Goal: Task Accomplishment & Management: Manage account settings

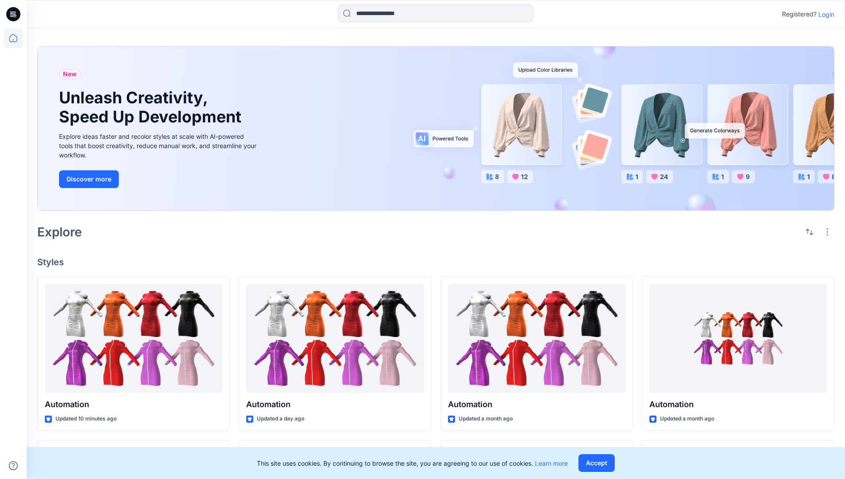
click at [824, 14] on p "Login" at bounding box center [826, 14] width 16 height 9
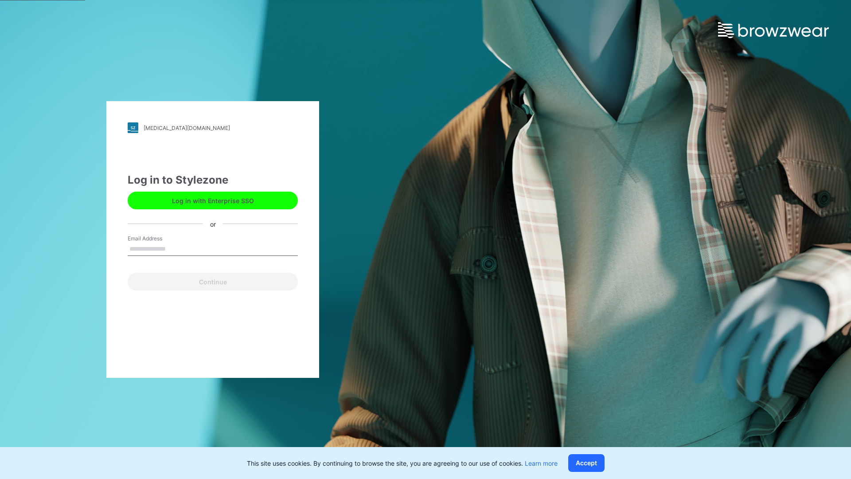
click at [175, 248] on input "Email Address" at bounding box center [213, 249] width 170 height 13
type input "**********"
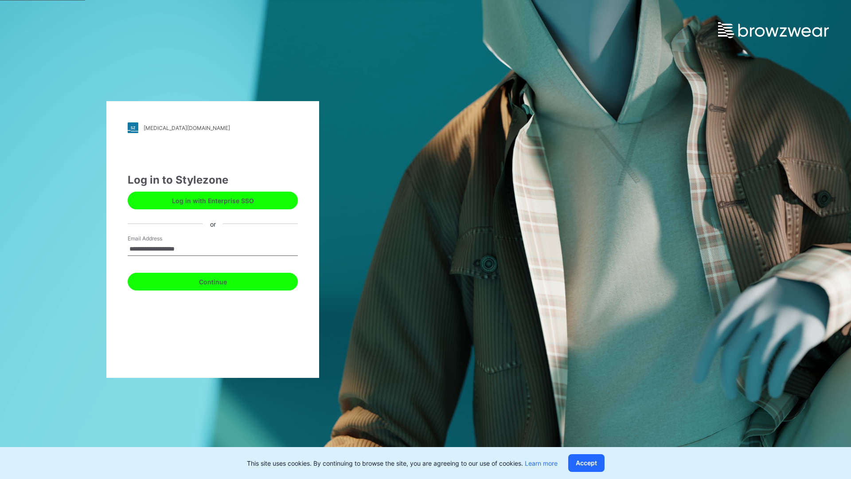
click at [223, 280] on button "Continue" at bounding box center [213, 282] width 170 height 18
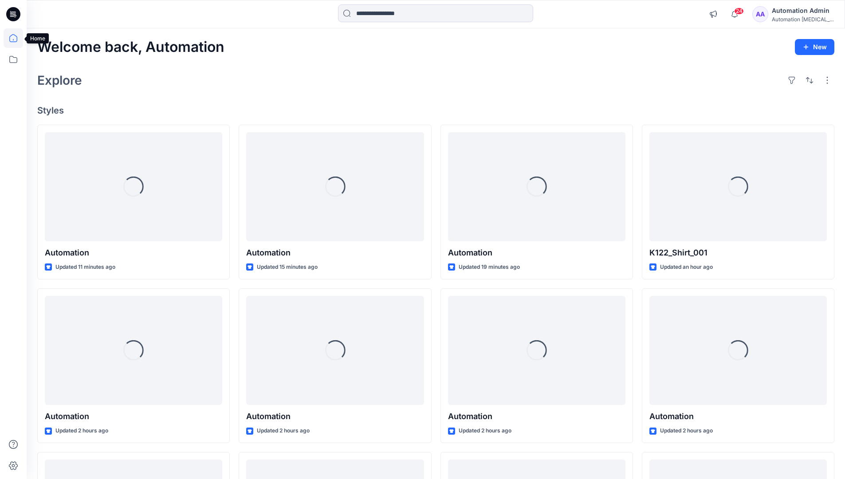
click at [17, 38] on icon at bounding box center [13, 38] width 8 height 8
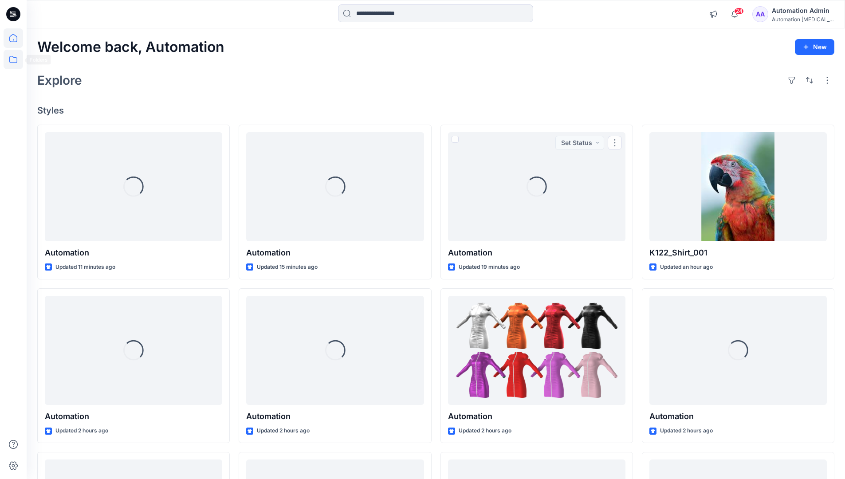
click at [12, 58] on icon at bounding box center [14, 60] width 20 height 20
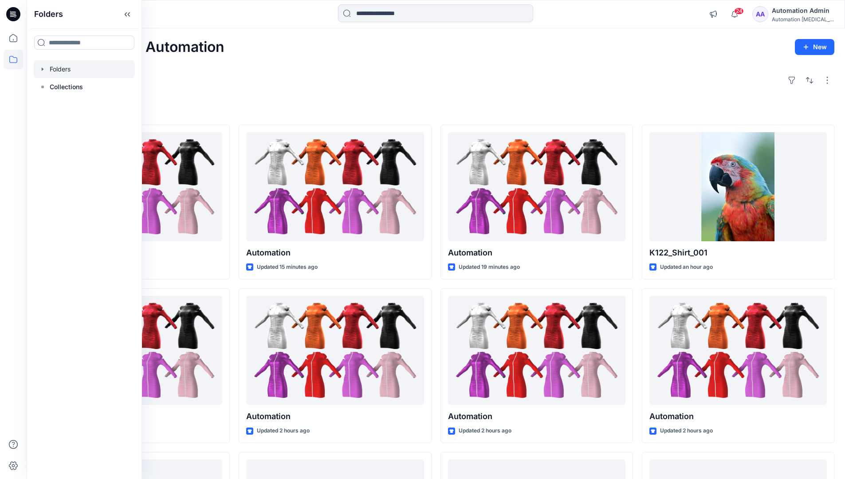
click at [59, 68] on div at bounding box center [84, 69] width 101 height 18
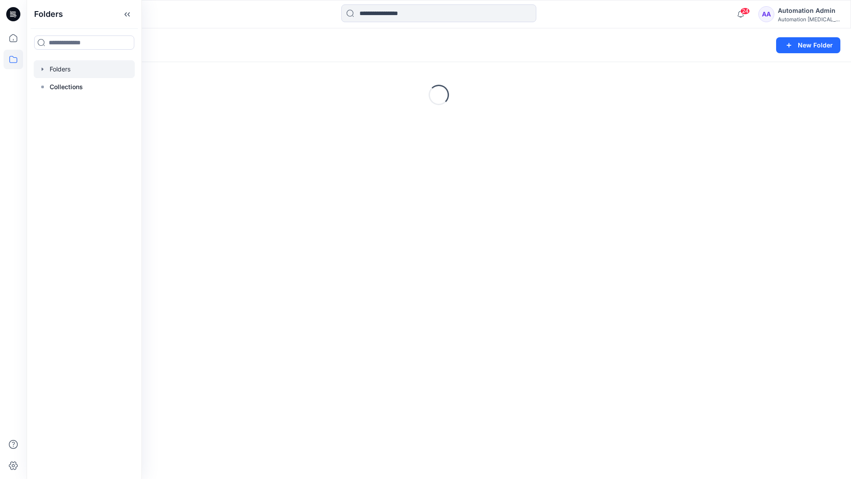
click at [427, 307] on div "Folders New Folder Loading..." at bounding box center [439, 253] width 825 height 450
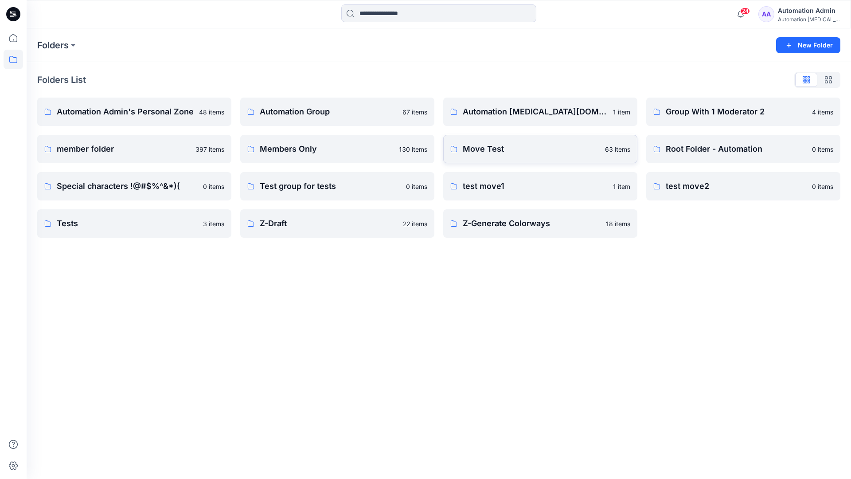
click at [494, 146] on p "Move Test" at bounding box center [531, 149] width 137 height 12
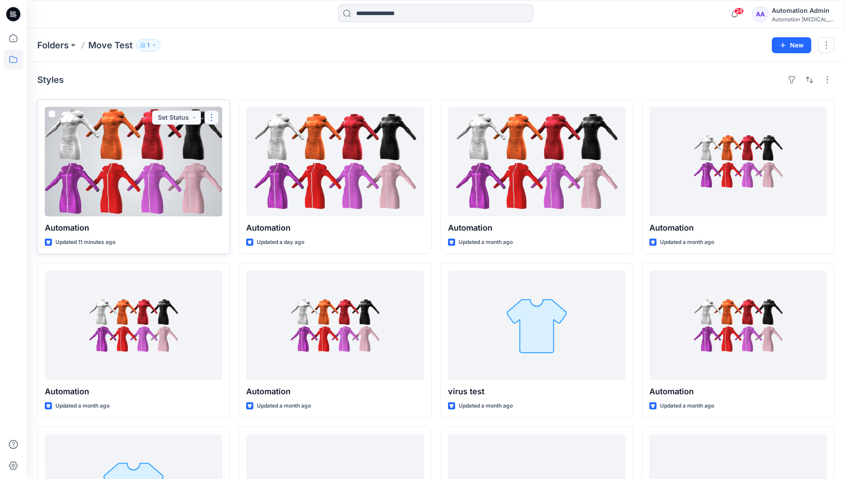
click at [208, 121] on button "button" at bounding box center [211, 117] width 14 height 14
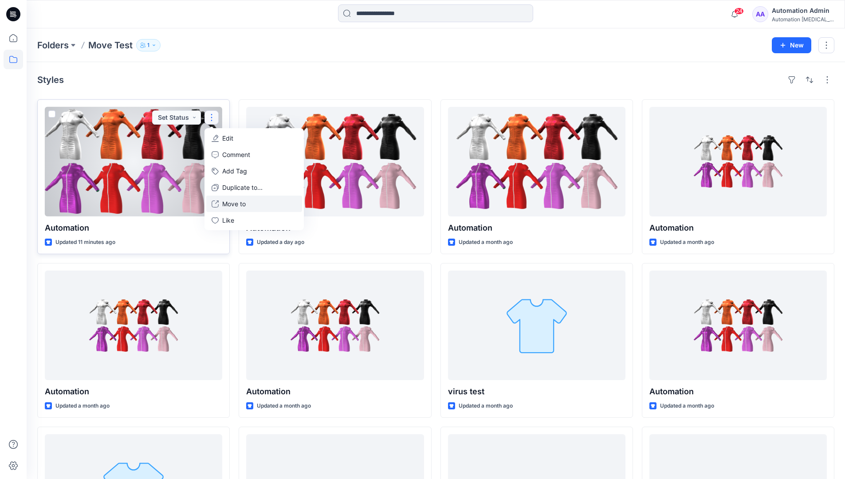
click at [237, 202] on p "Move to" at bounding box center [234, 203] width 24 height 9
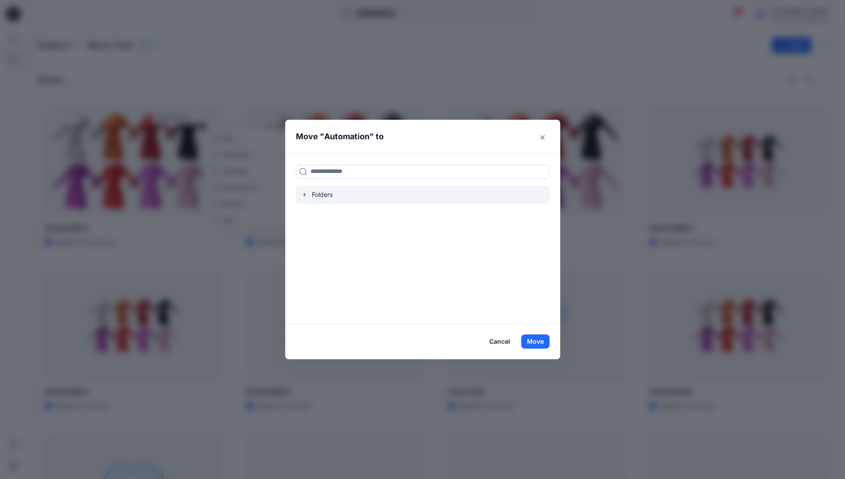
click at [305, 195] on icon "button" at bounding box center [304, 194] width 2 height 3
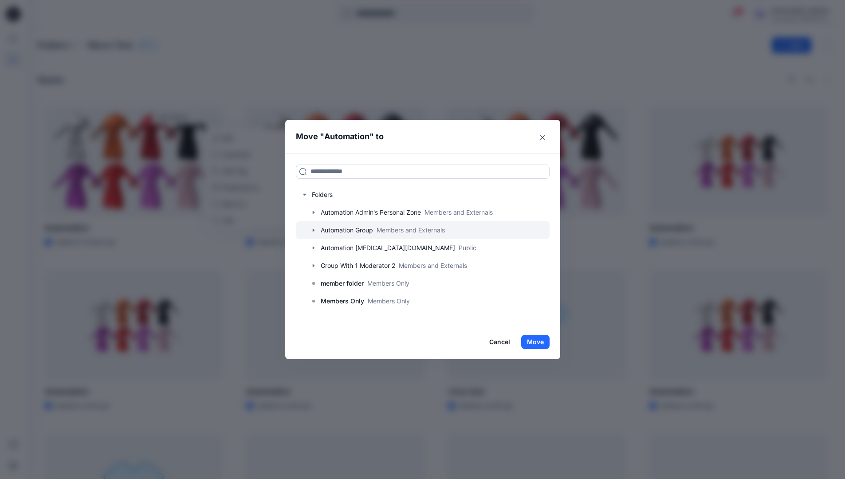
click at [333, 227] on div at bounding box center [423, 230] width 254 height 18
click at [541, 339] on button "Move" at bounding box center [535, 342] width 28 height 14
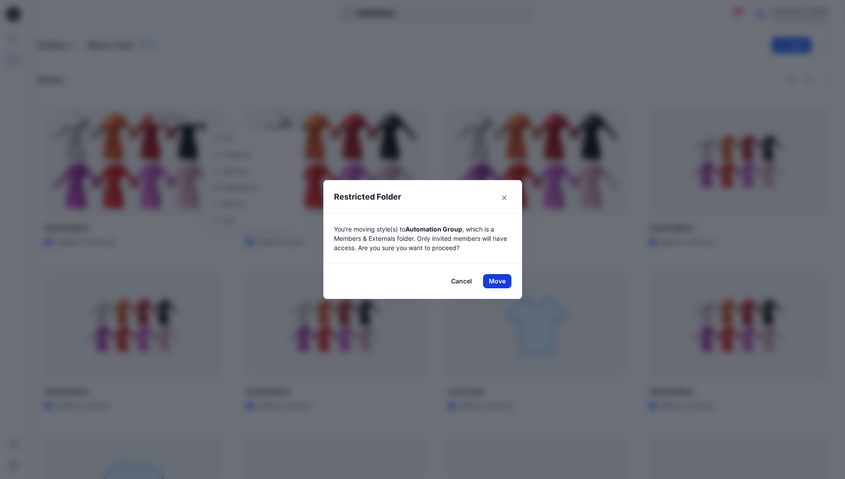
click at [500, 281] on button "Move" at bounding box center [497, 281] width 28 height 14
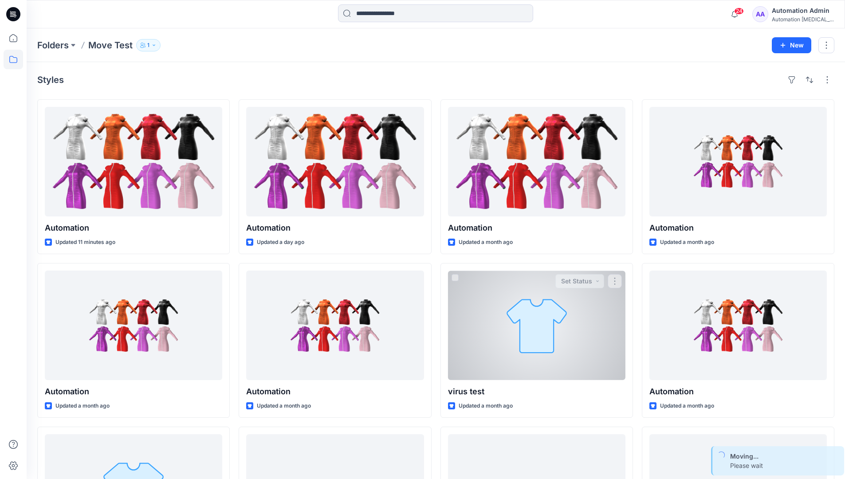
click at [798, 13] on div "Automation Admin" at bounding box center [803, 10] width 62 height 11
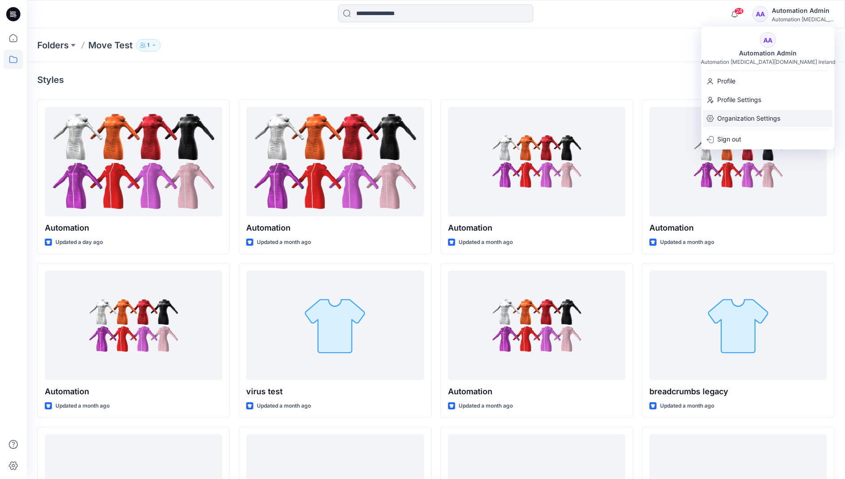
click at [756, 113] on p "Organization Settings" at bounding box center [748, 118] width 63 height 17
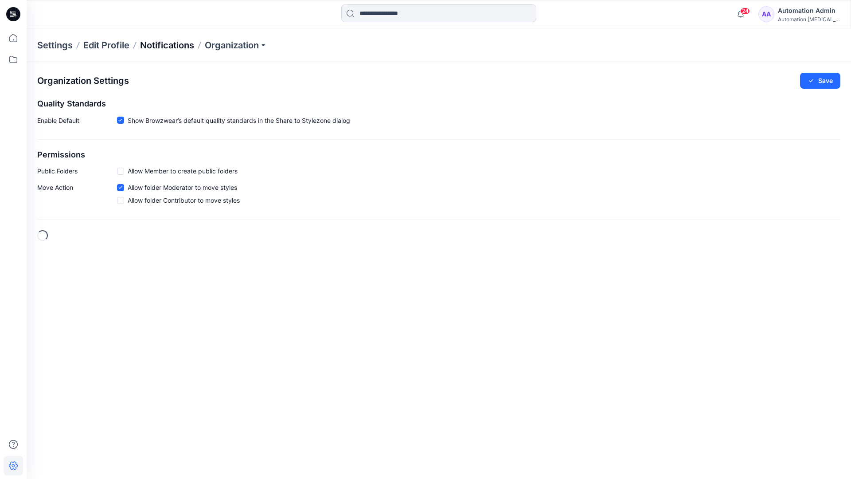
click at [162, 44] on p "Notifications" at bounding box center [167, 45] width 54 height 12
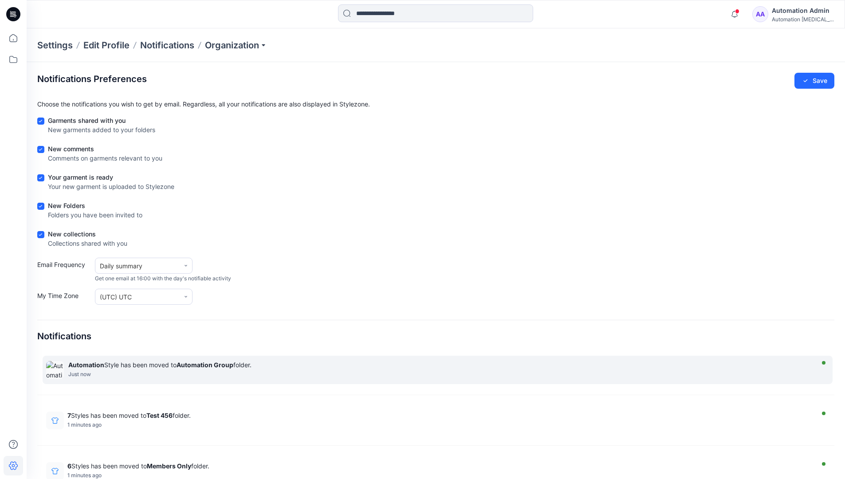
click at [204, 364] on strong "Automation Group" at bounding box center [204, 365] width 57 height 8
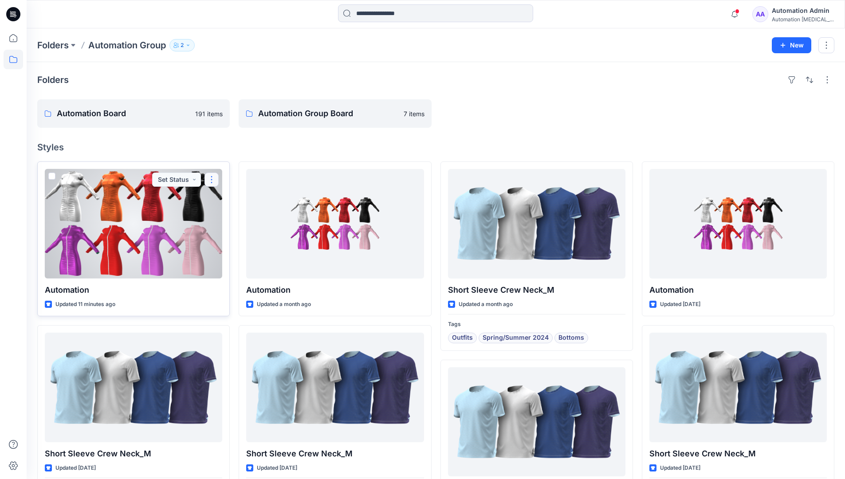
click at [214, 180] on button "button" at bounding box center [211, 179] width 14 height 14
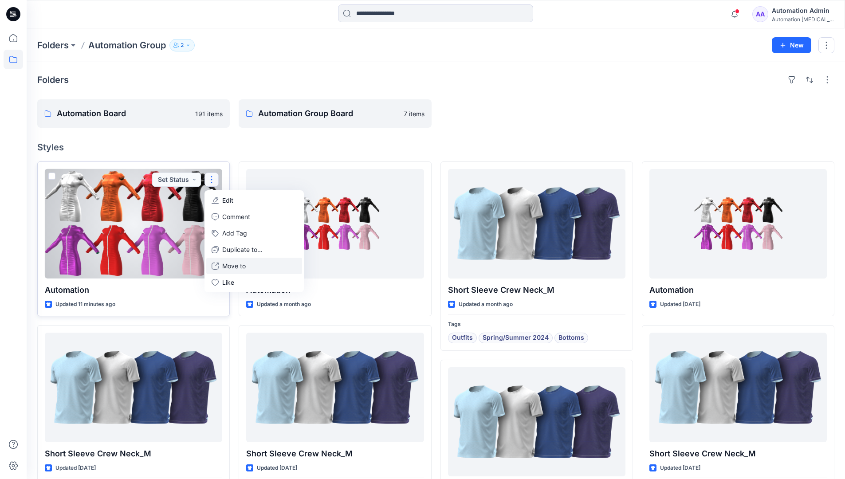
click at [227, 265] on p "Move to" at bounding box center [234, 265] width 24 height 9
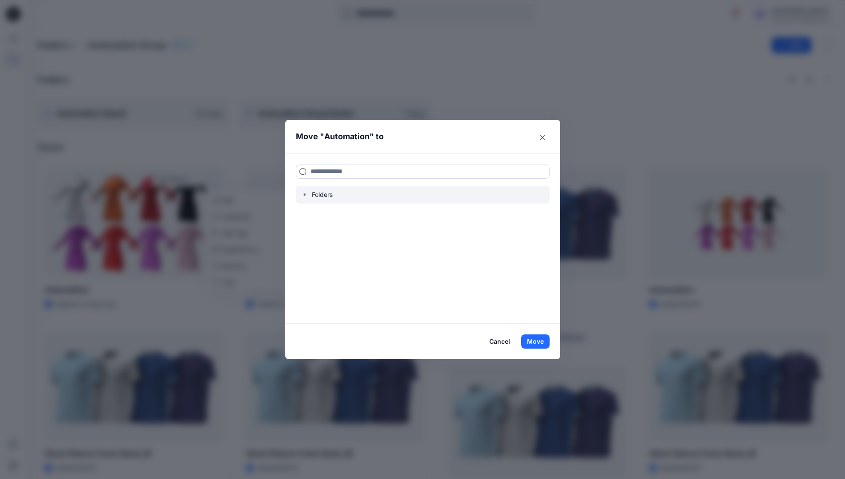
click at [308, 196] on icon "button" at bounding box center [304, 194] width 7 height 7
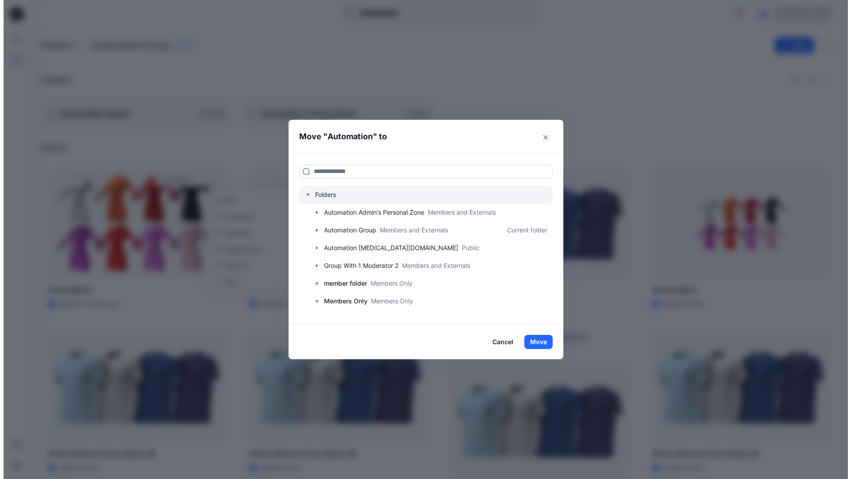
scroll to position [70, 0]
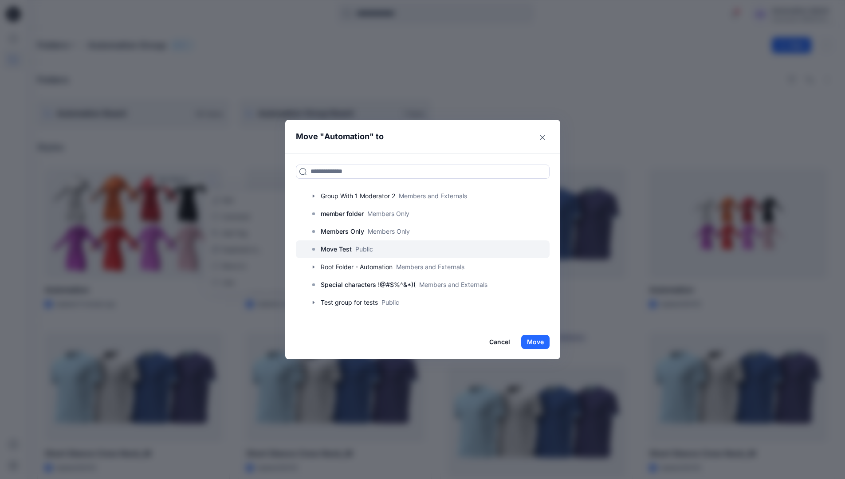
click at [346, 245] on p "Move Test" at bounding box center [336, 249] width 31 height 11
click at [543, 338] on button "Move" at bounding box center [535, 342] width 28 height 14
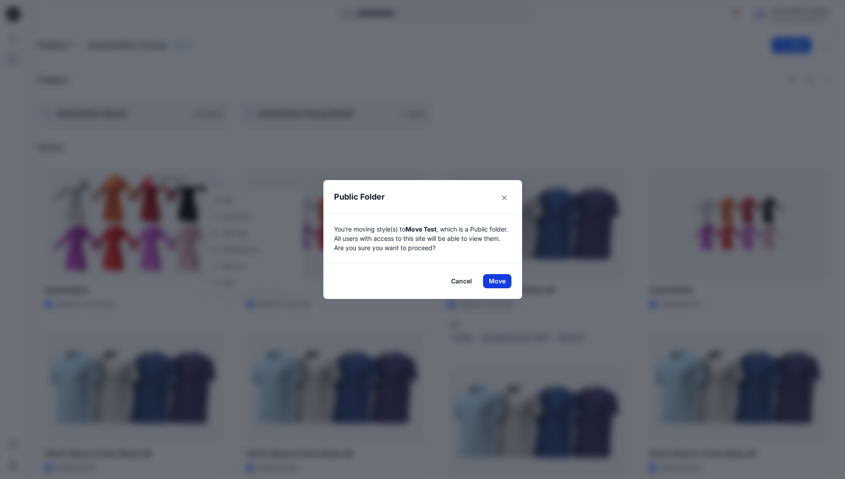
click at [500, 281] on button "Move" at bounding box center [497, 281] width 28 height 14
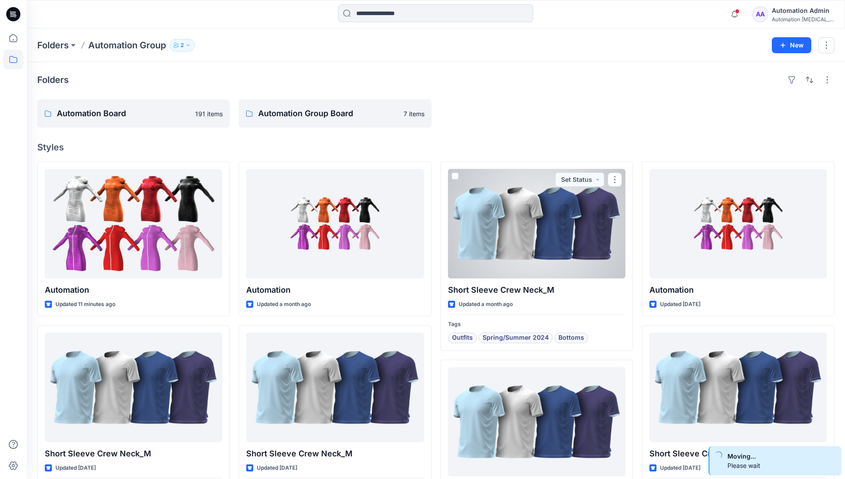
click at [791, 14] on div "Automation Admin" at bounding box center [803, 10] width 62 height 11
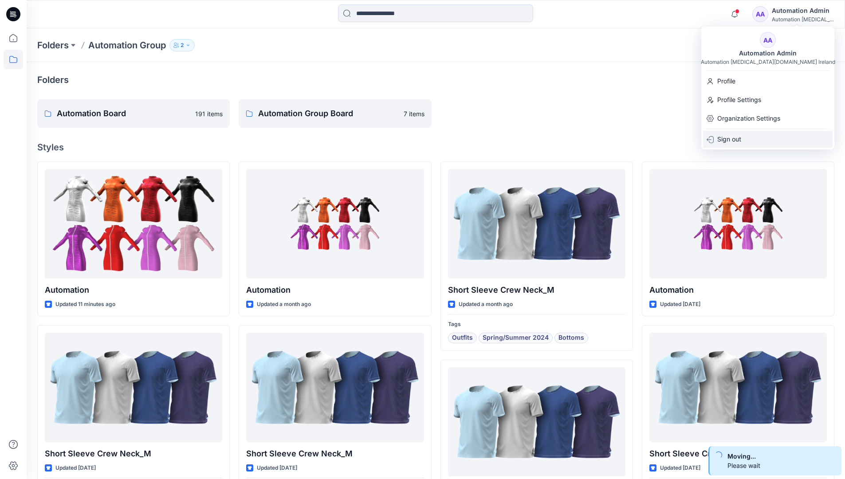
click at [748, 136] on div "Sign out" at bounding box center [767, 139] width 129 height 17
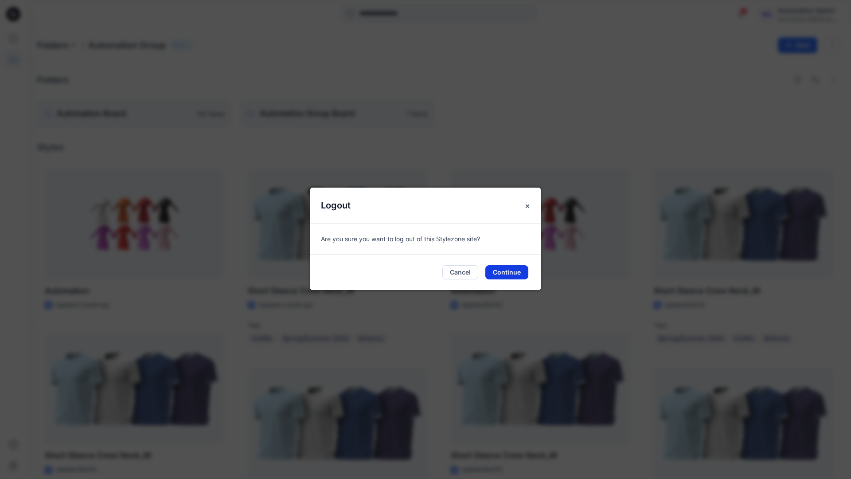
click at [502, 270] on button "Continue" at bounding box center [507, 272] width 43 height 14
